Goal: Information Seeking & Learning: Learn about a topic

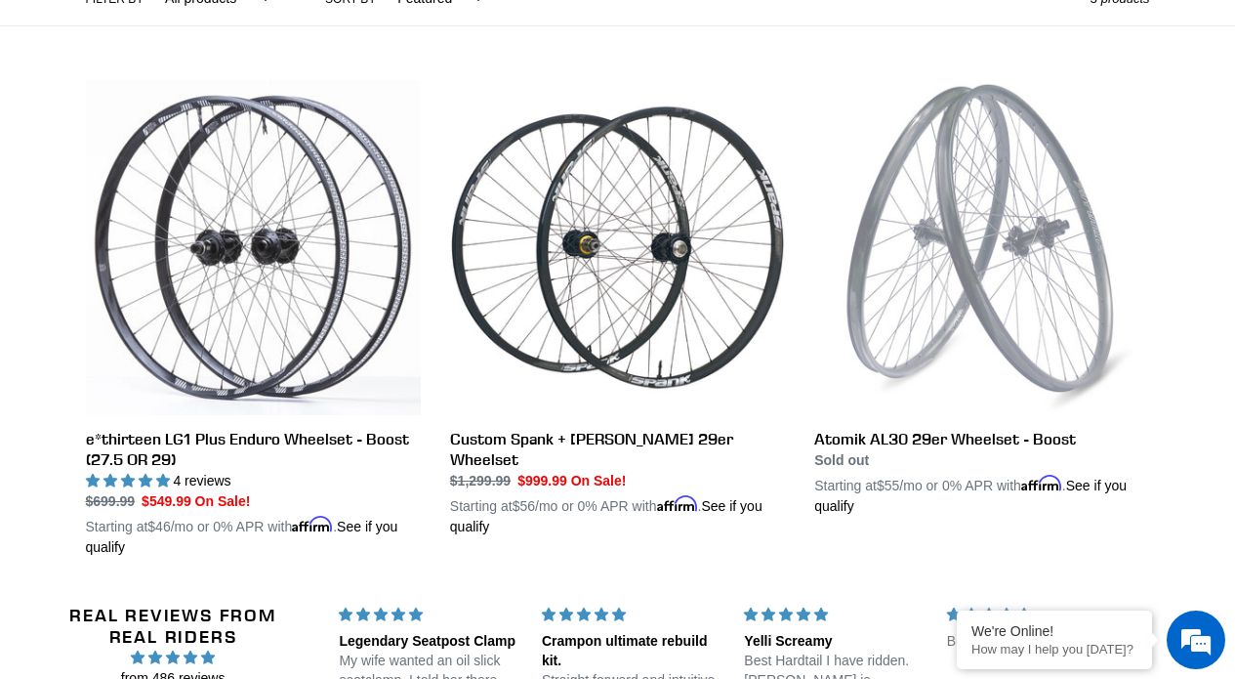
scroll to position [503, 0]
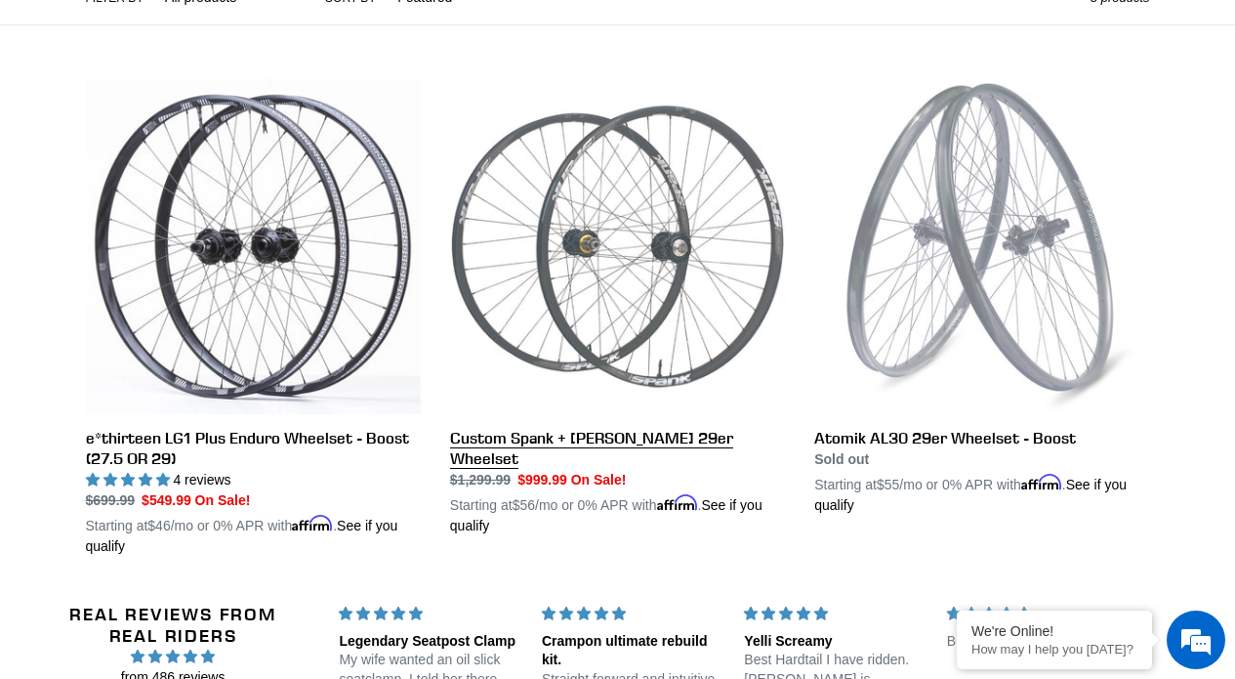
click at [689, 448] on link "Custom Spank + [PERSON_NAME] 29er Wheelset" at bounding box center [617, 307] width 335 height 457
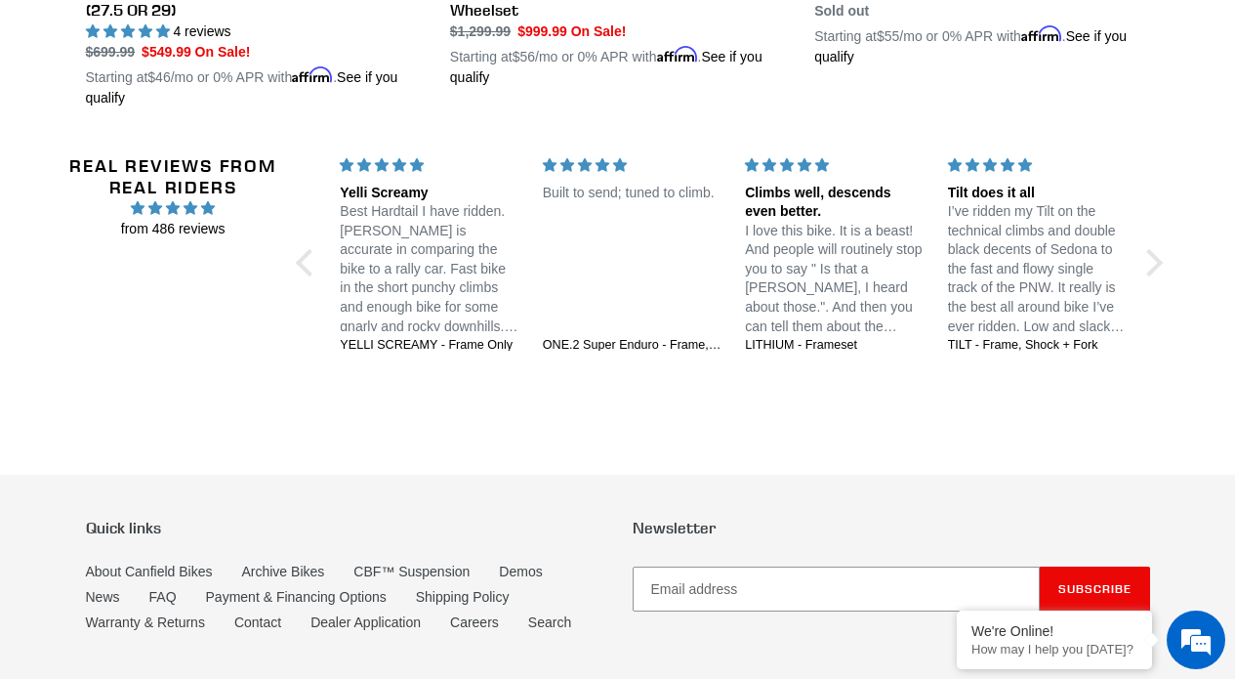
scroll to position [0, 0]
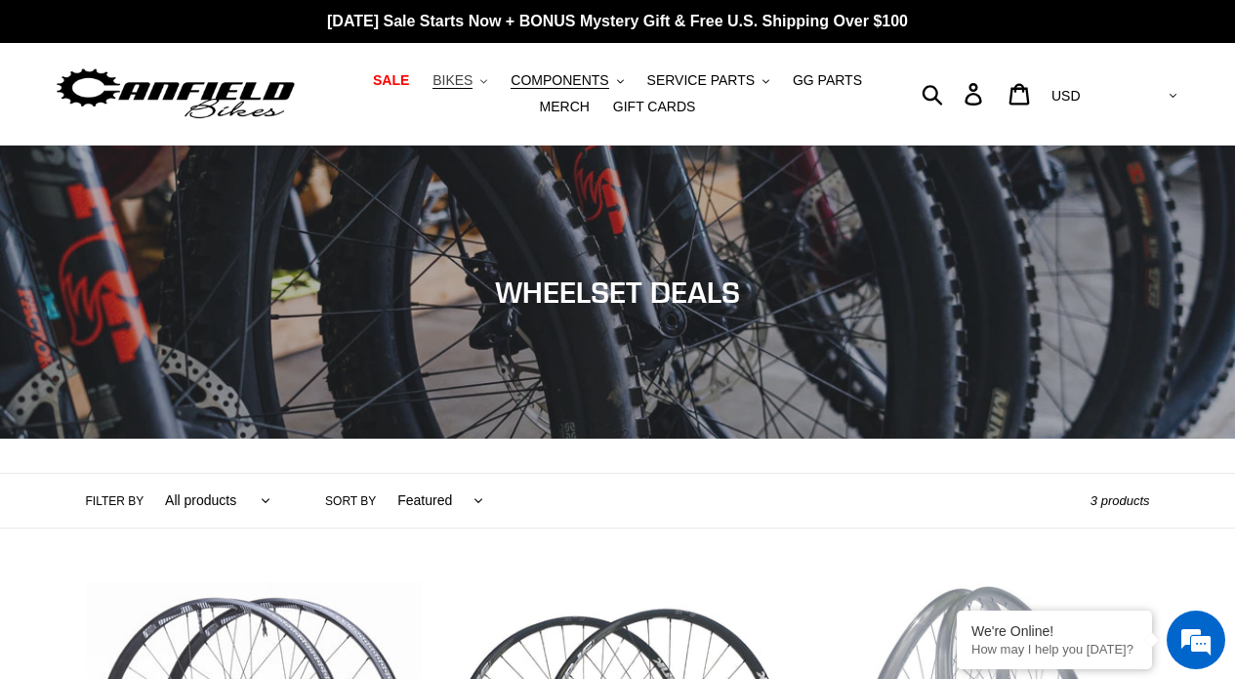
click at [467, 81] on span "BIKES" at bounding box center [453, 80] width 40 height 17
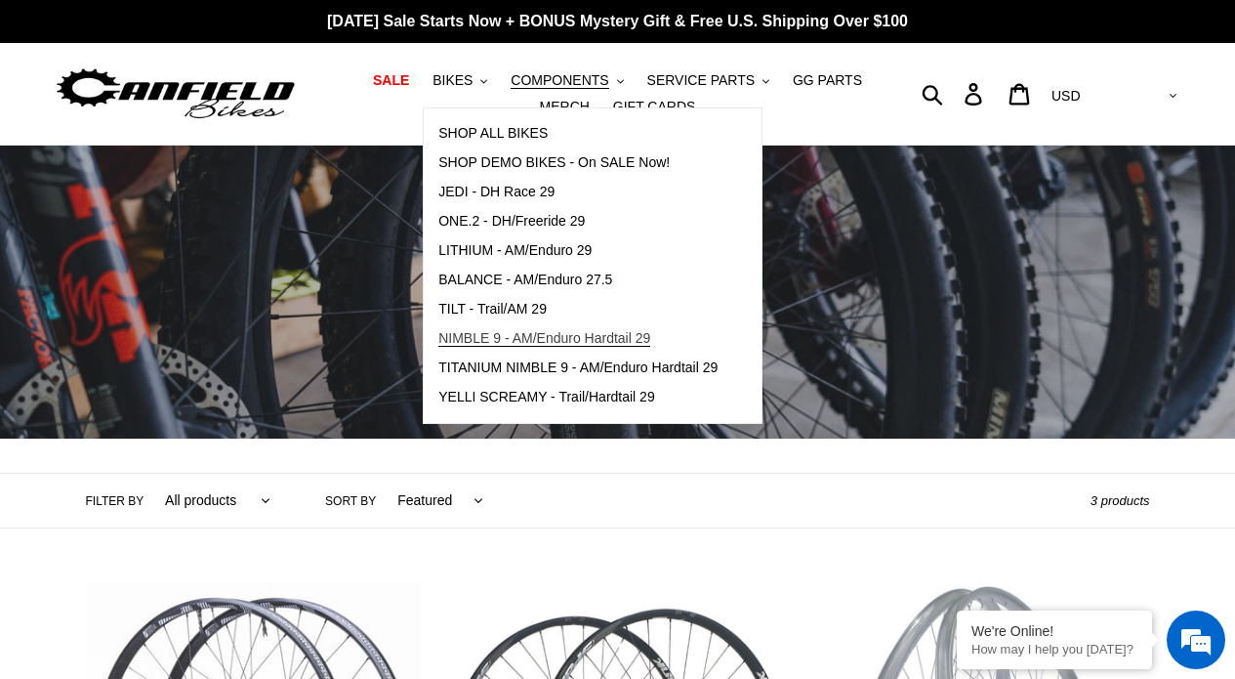
click at [547, 335] on span "NIMBLE 9 - AM/Enduro Hardtail 29" at bounding box center [544, 338] width 212 height 17
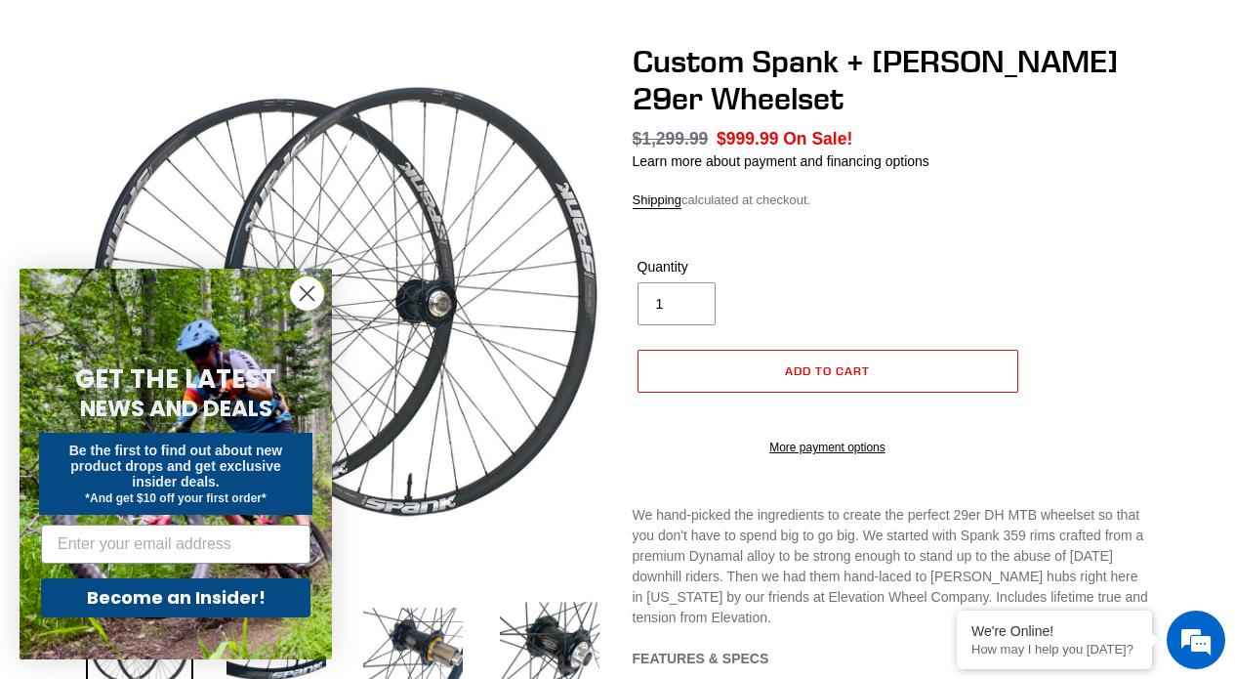
scroll to position [158, 0]
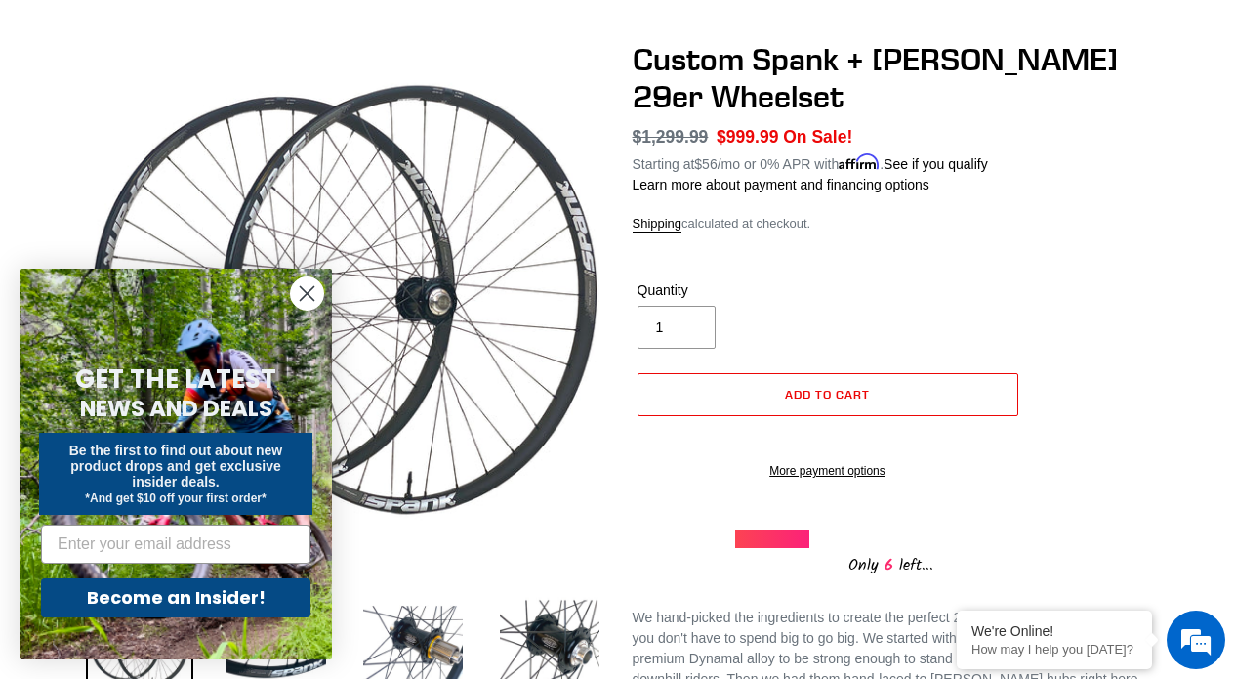
click at [297, 287] on circle "Close dialog" at bounding box center [307, 293] width 32 height 32
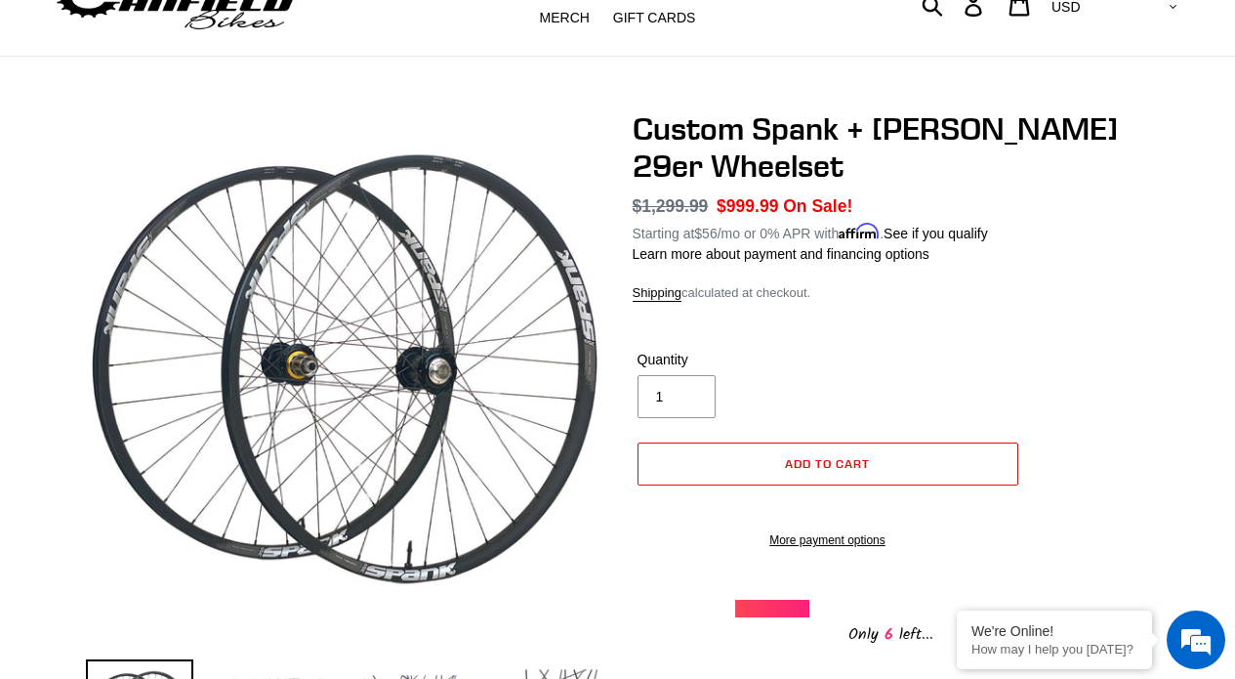
scroll to position [113, 0]
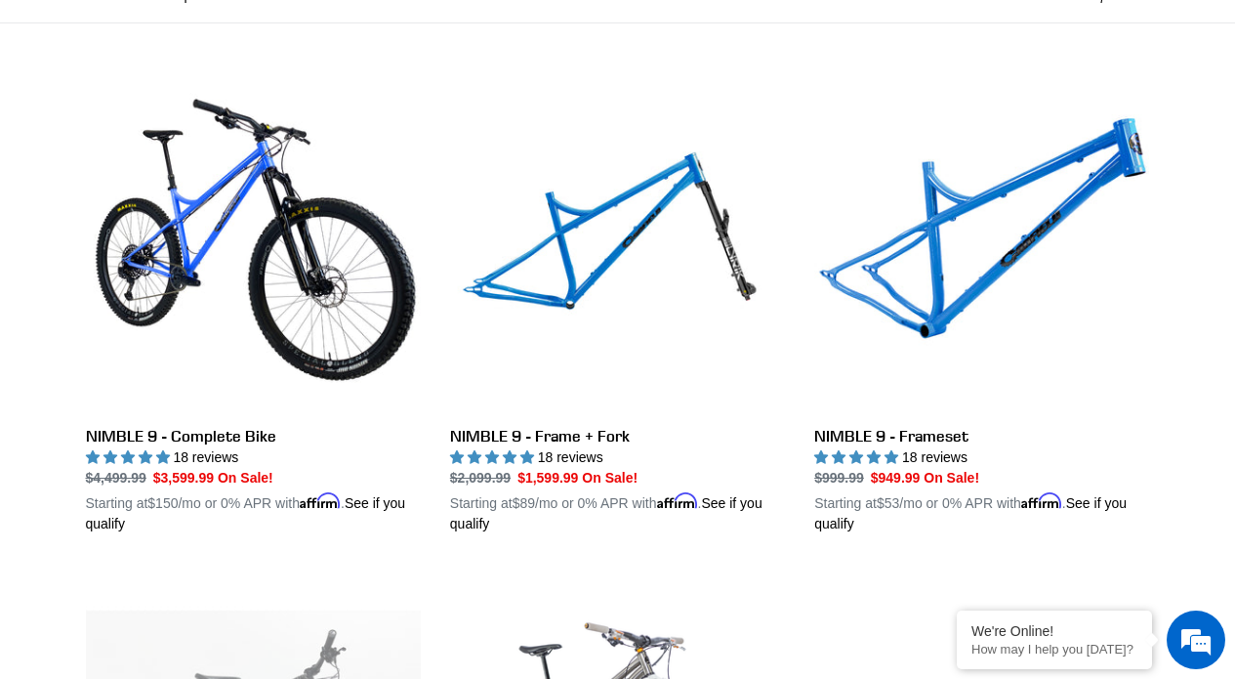
scroll to position [507, 0]
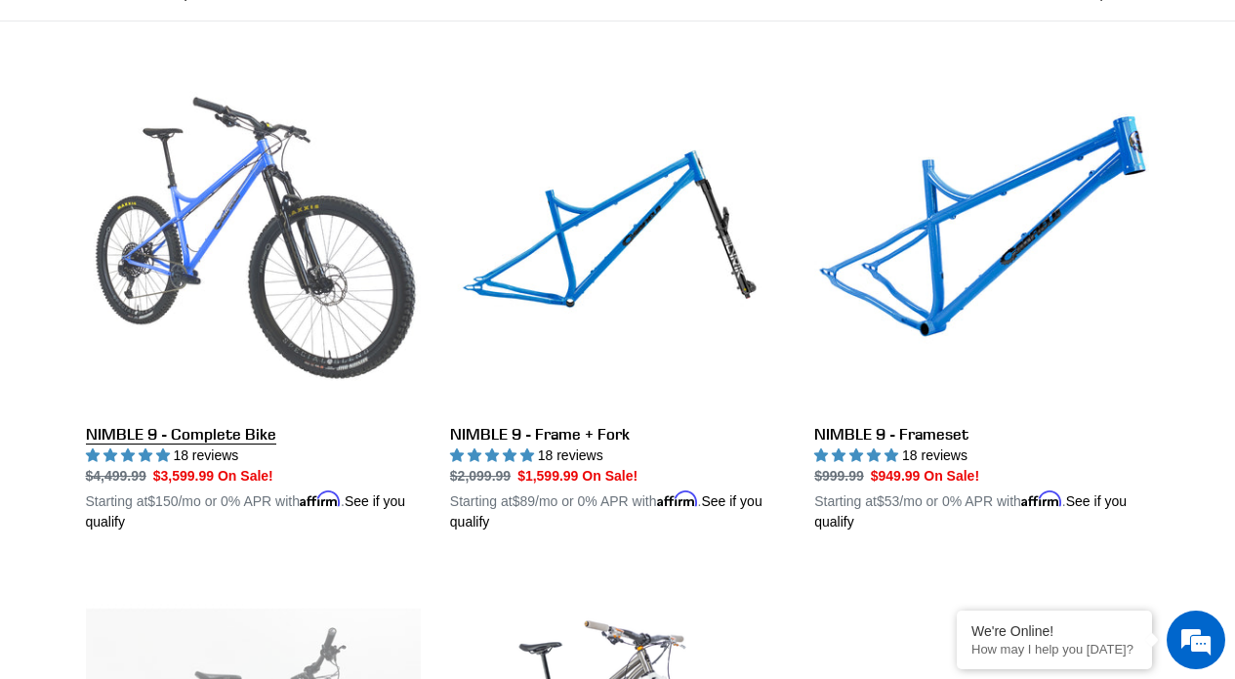
click at [246, 436] on link "NIMBLE 9 - Complete Bike" at bounding box center [253, 303] width 335 height 457
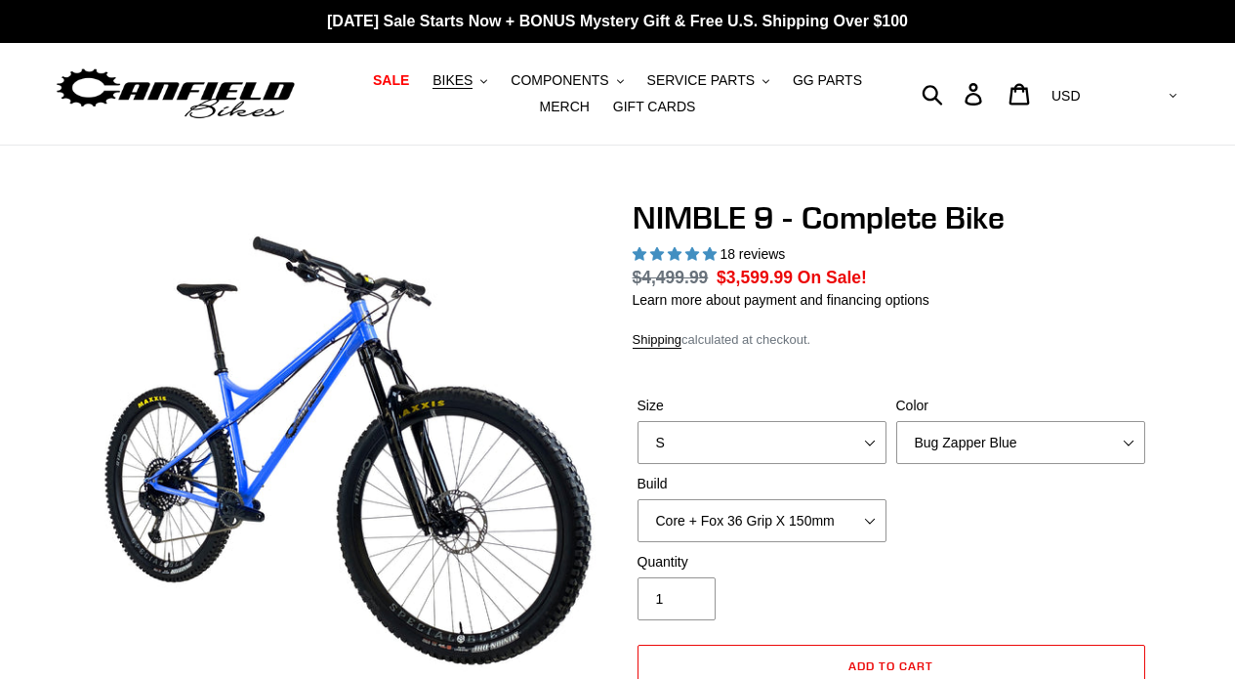
select select "highest-rating"
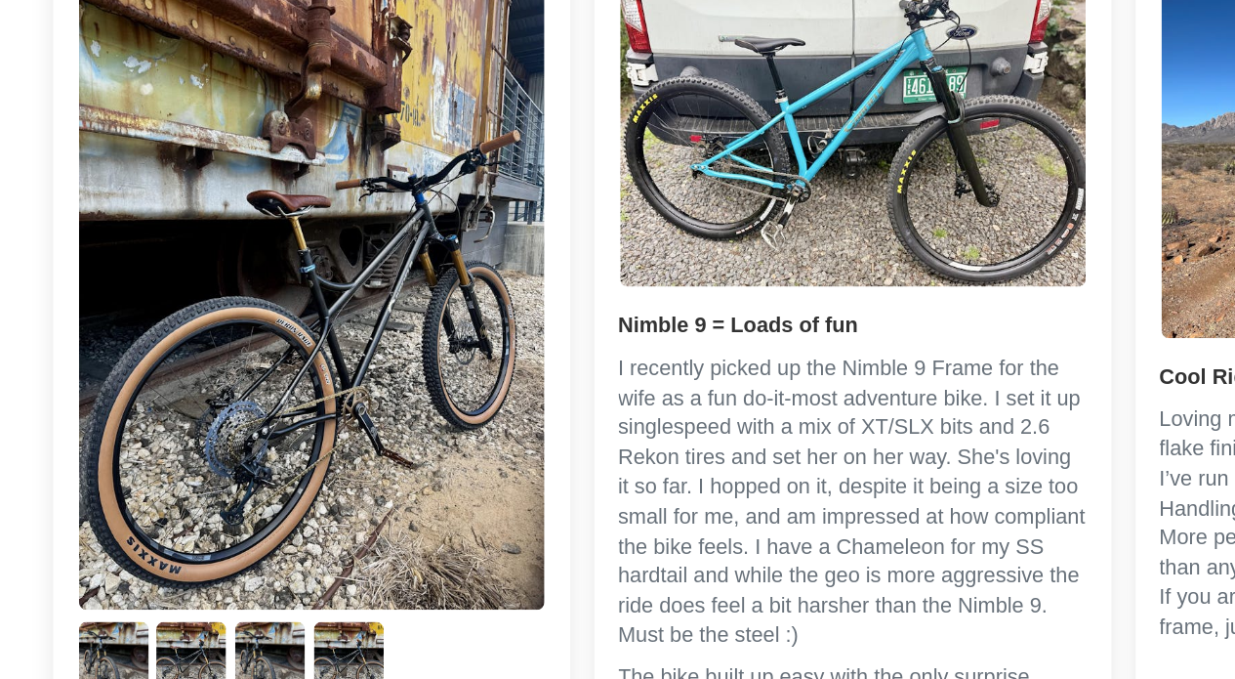
scroll to position [3677, 0]
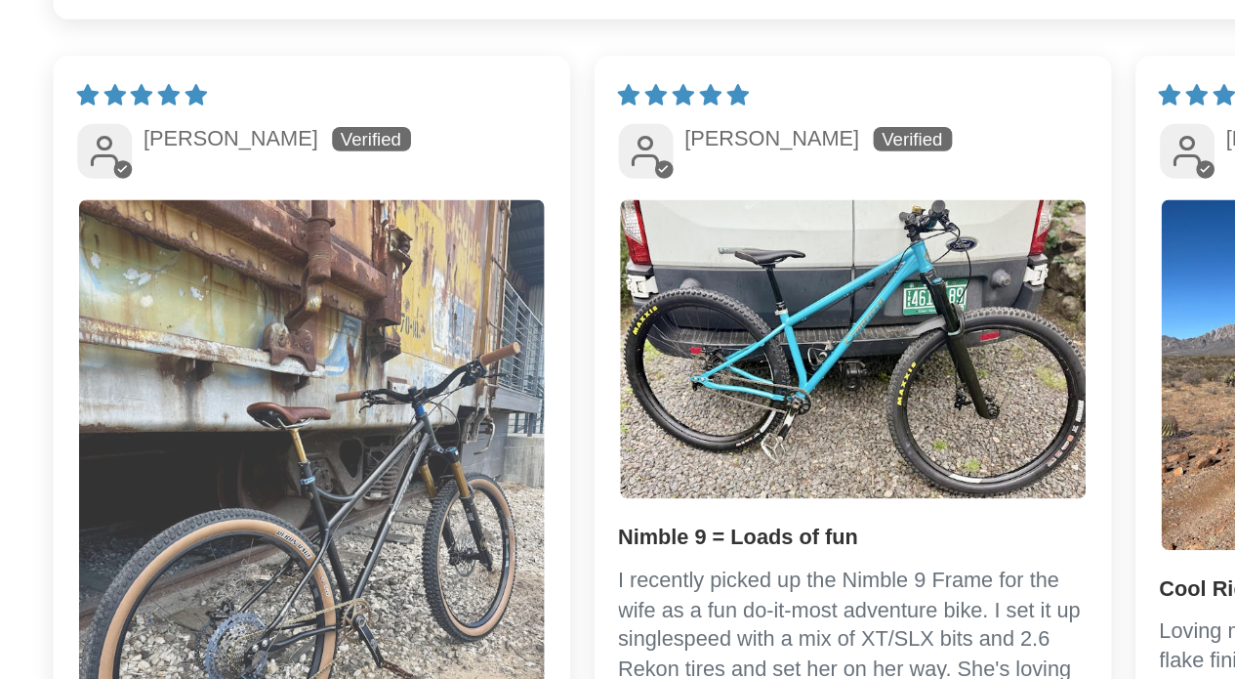
click at [251, 433] on img "Link to user picture 1" at bounding box center [268, 437] width 300 height 400
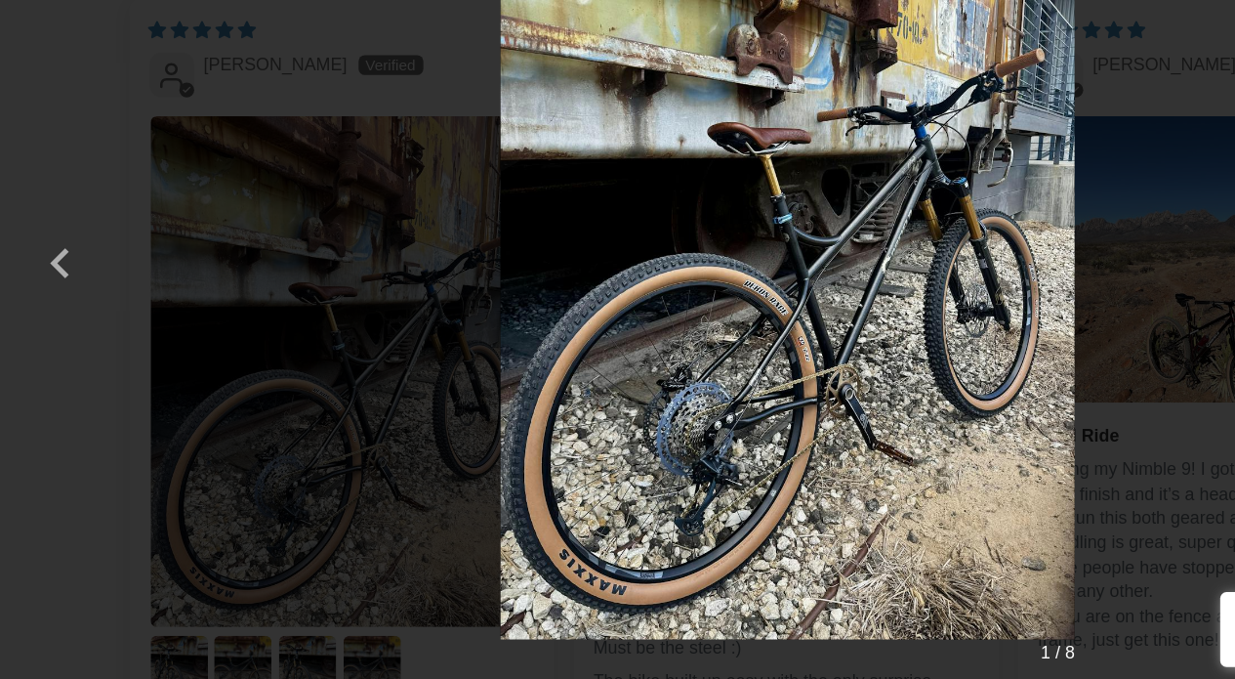
scroll to position [0, 0]
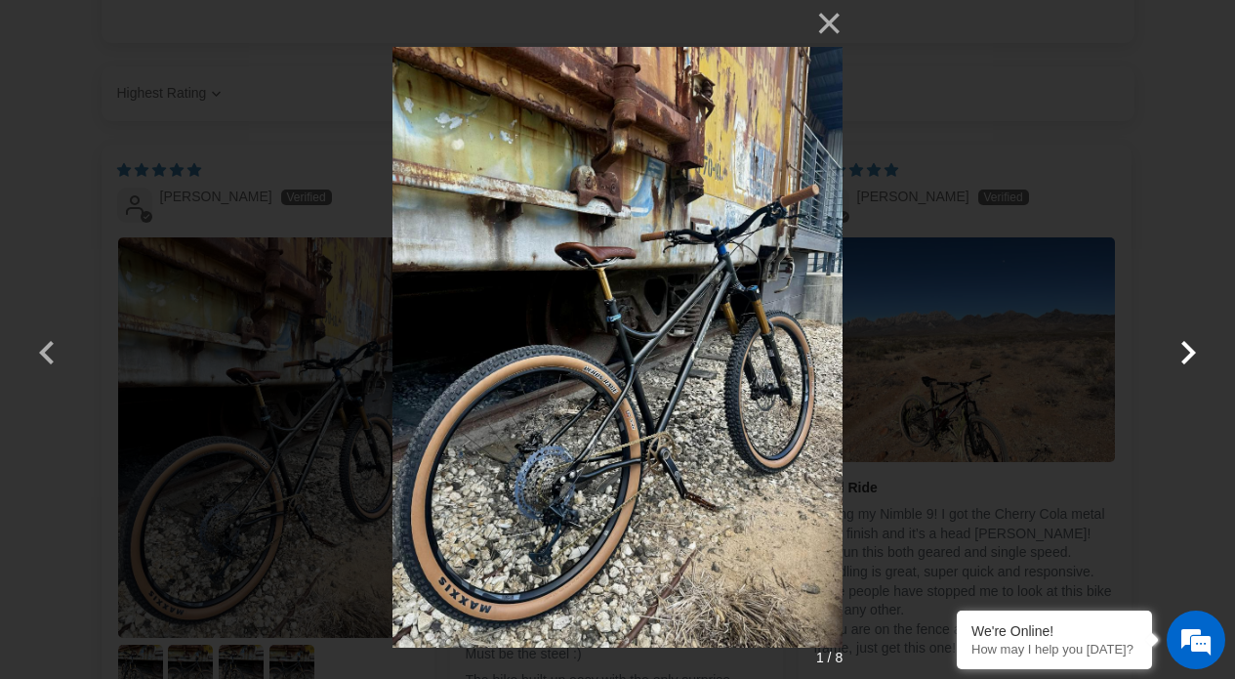
click at [1182, 343] on button "button" at bounding box center [1188, 339] width 47 height 47
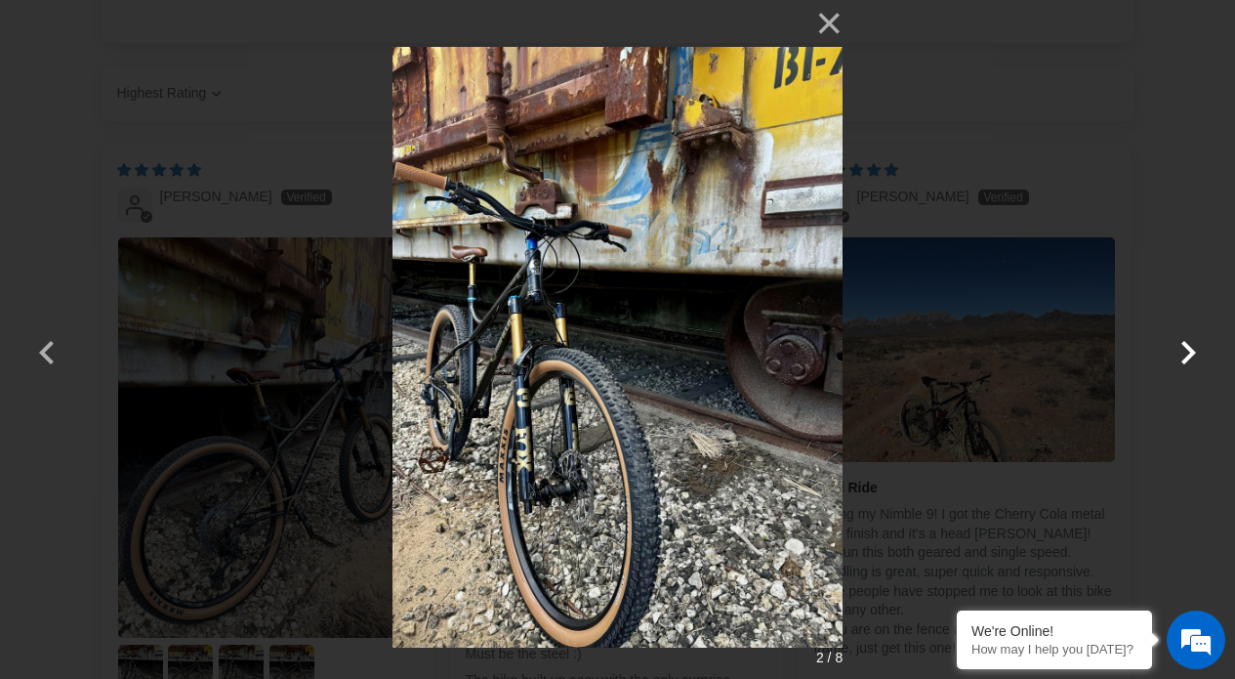
click at [1182, 343] on button "button" at bounding box center [1188, 339] width 47 height 47
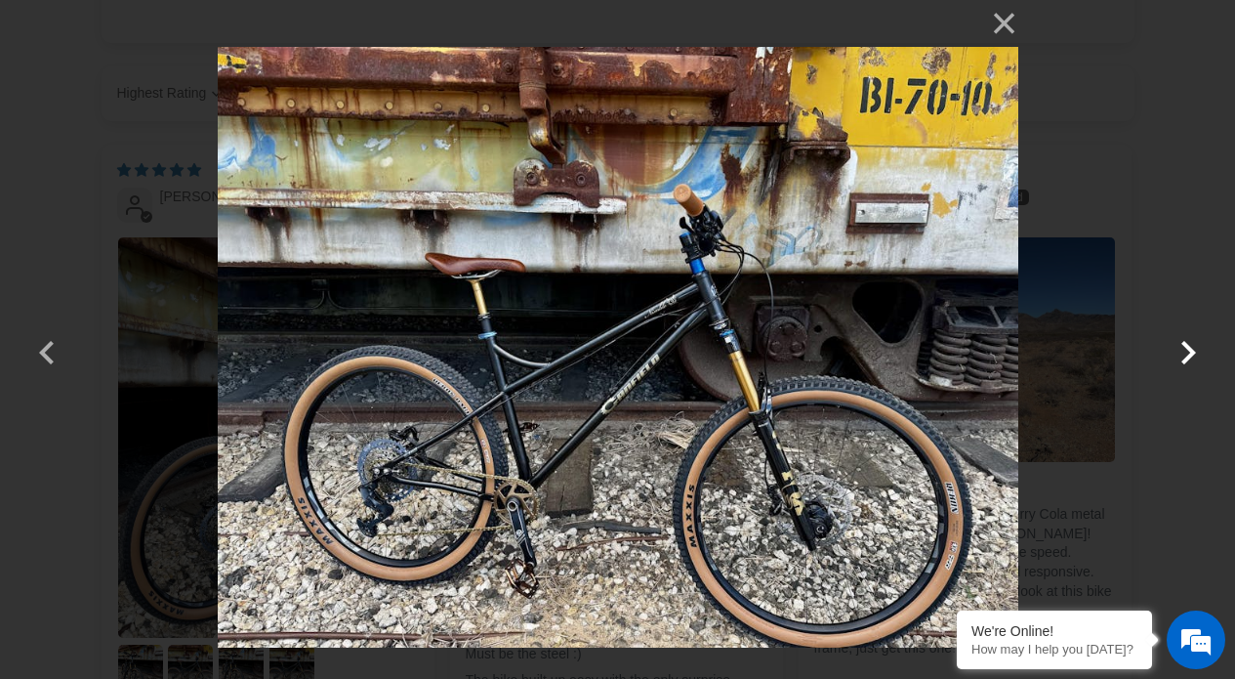
click at [1194, 348] on button "button" at bounding box center [1188, 339] width 47 height 47
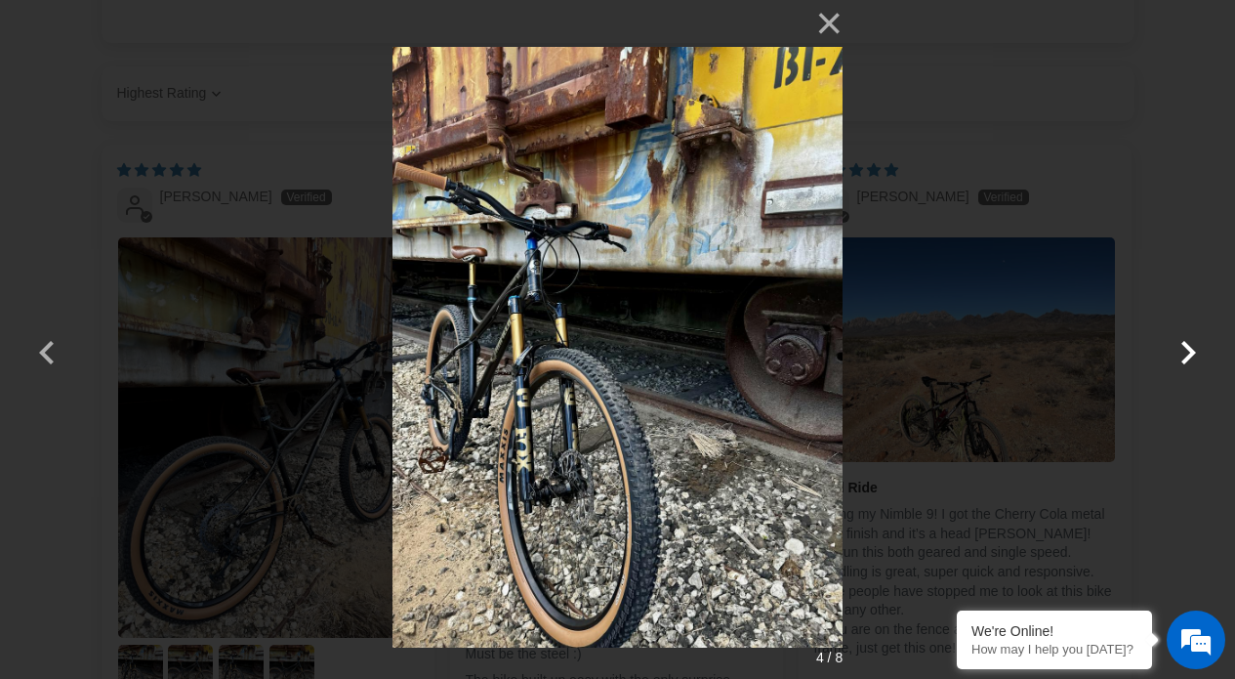
click at [1194, 348] on button "button" at bounding box center [1188, 339] width 47 height 47
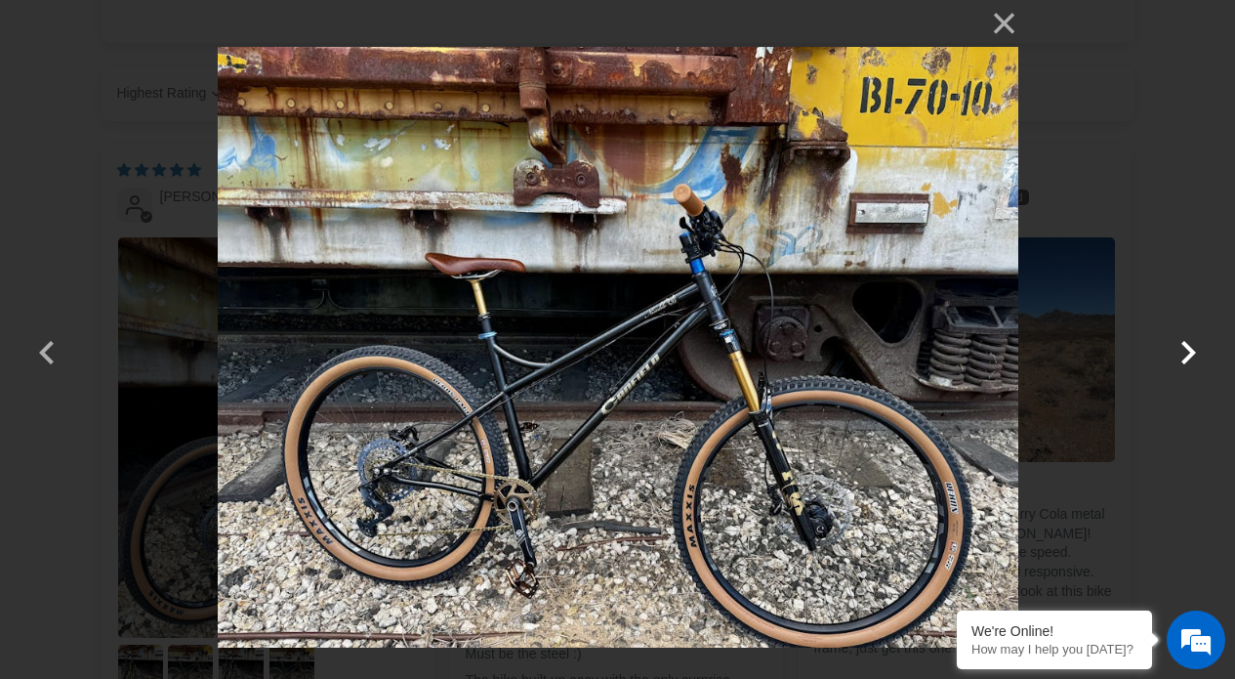
click at [1193, 348] on button "button" at bounding box center [1188, 339] width 47 height 47
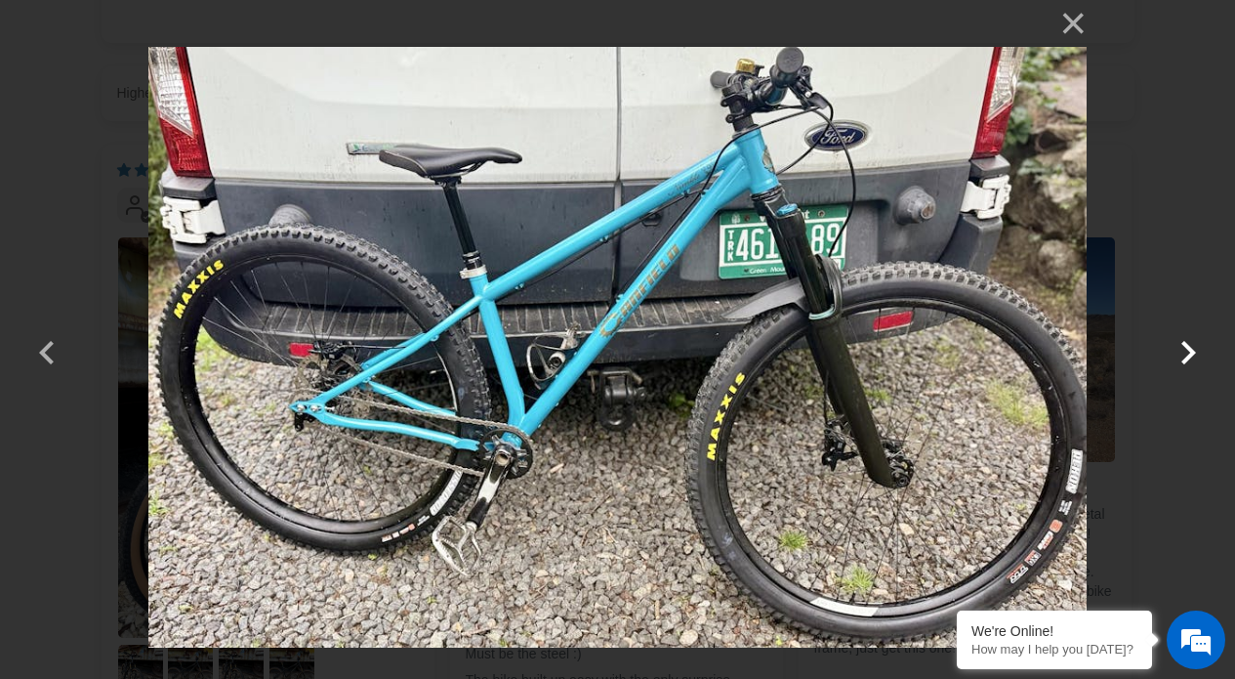
click at [1193, 348] on button "button" at bounding box center [1188, 339] width 47 height 47
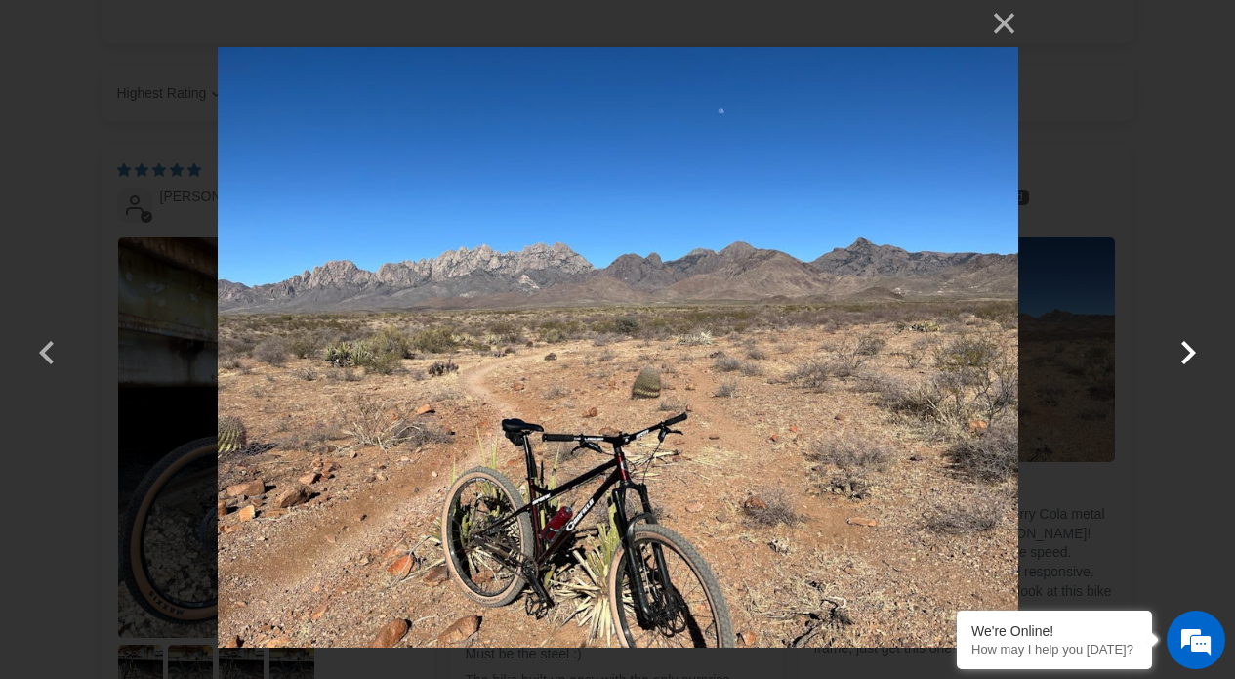
click at [1193, 348] on button "button" at bounding box center [1188, 339] width 47 height 47
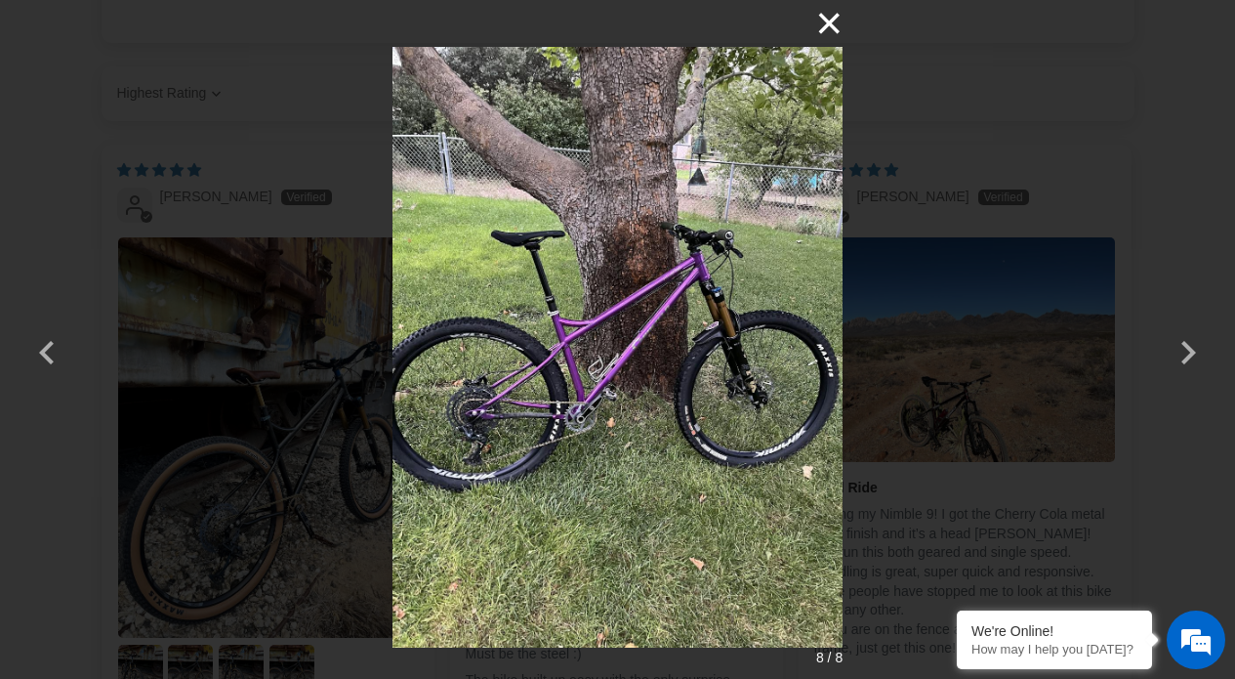
click at [830, 32] on button "×" at bounding box center [819, 23] width 47 height 47
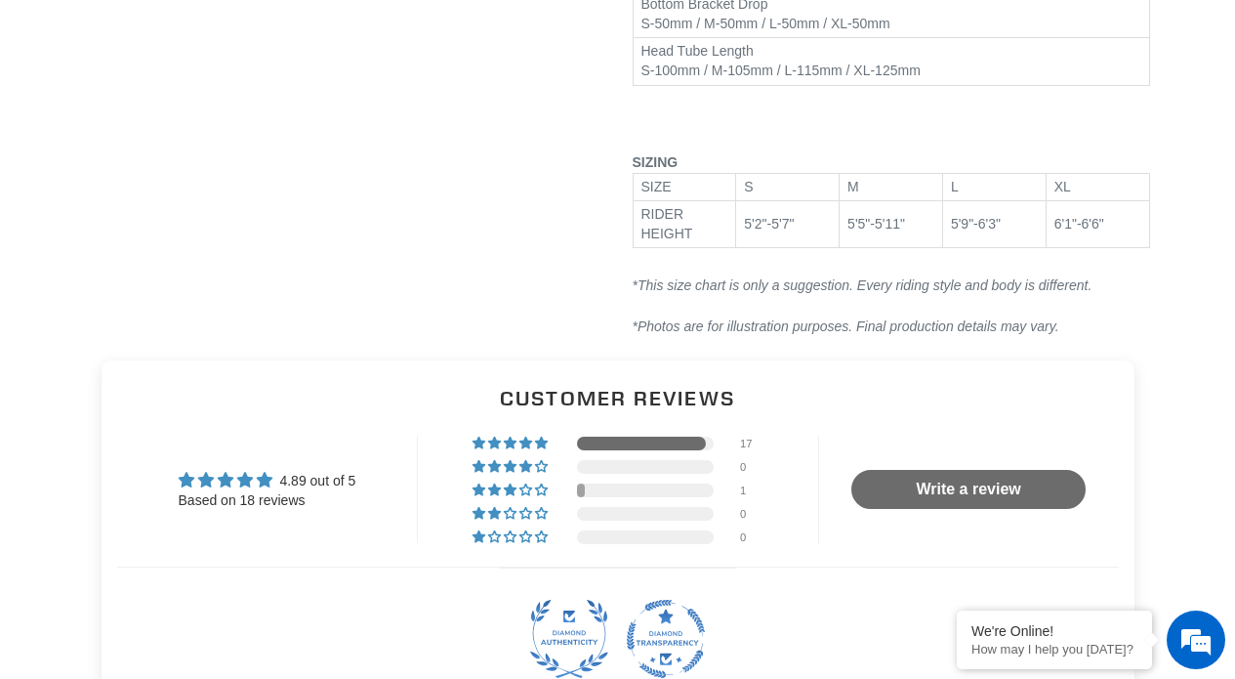
scroll to position [2960, 0]
